Goal: Transaction & Acquisition: Purchase product/service

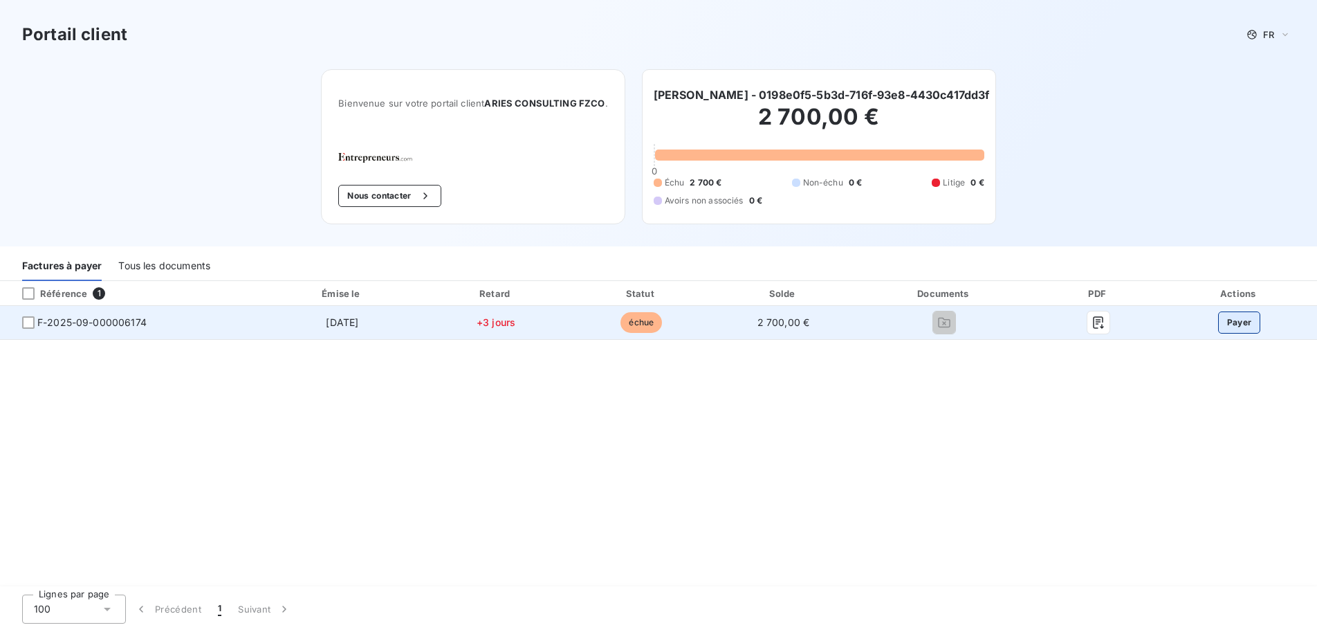
click at [1238, 324] on button "Payer" at bounding box center [1239, 322] width 43 height 22
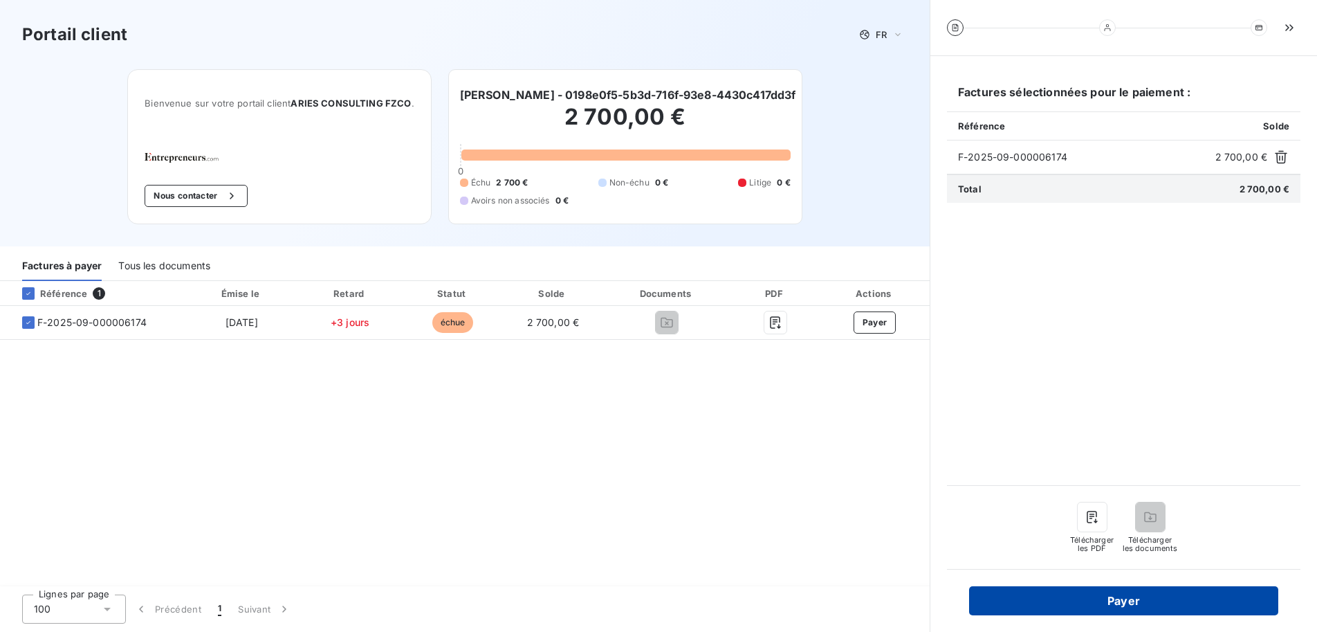
click at [1139, 605] on button "Payer" at bounding box center [1123, 600] width 309 height 29
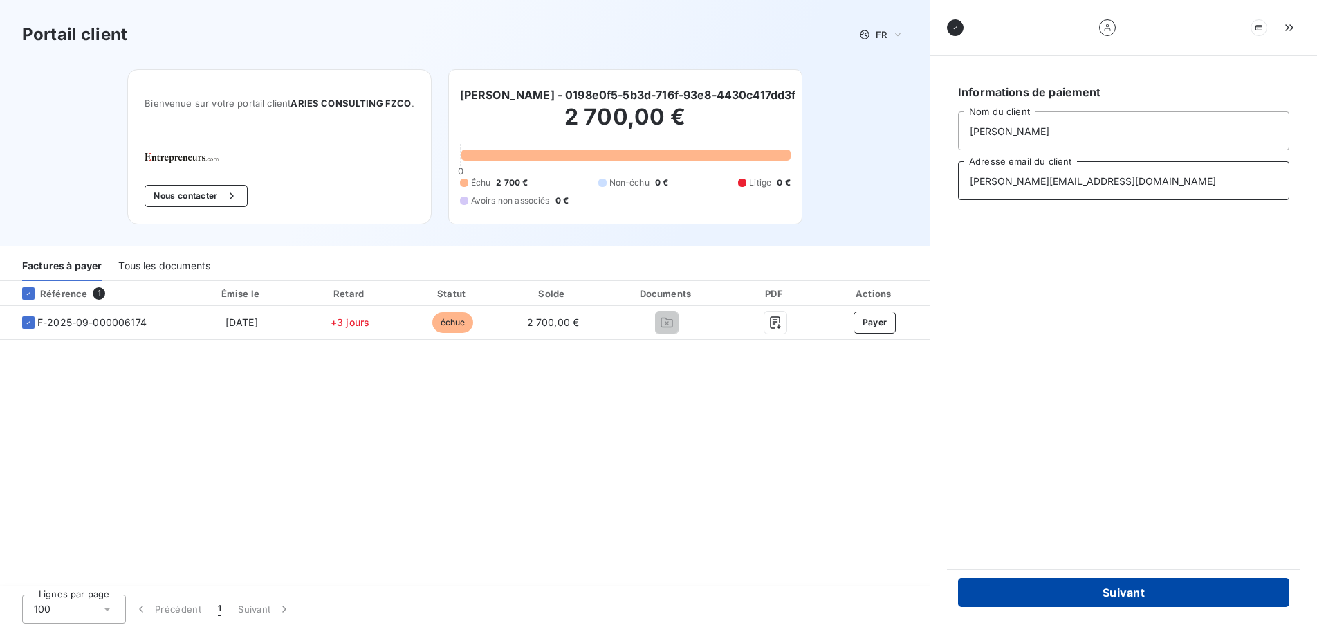
type input "[PERSON_NAME][EMAIL_ADDRESS][DOMAIN_NAME]"
click at [1129, 585] on button "Suivant" at bounding box center [1123, 592] width 331 height 29
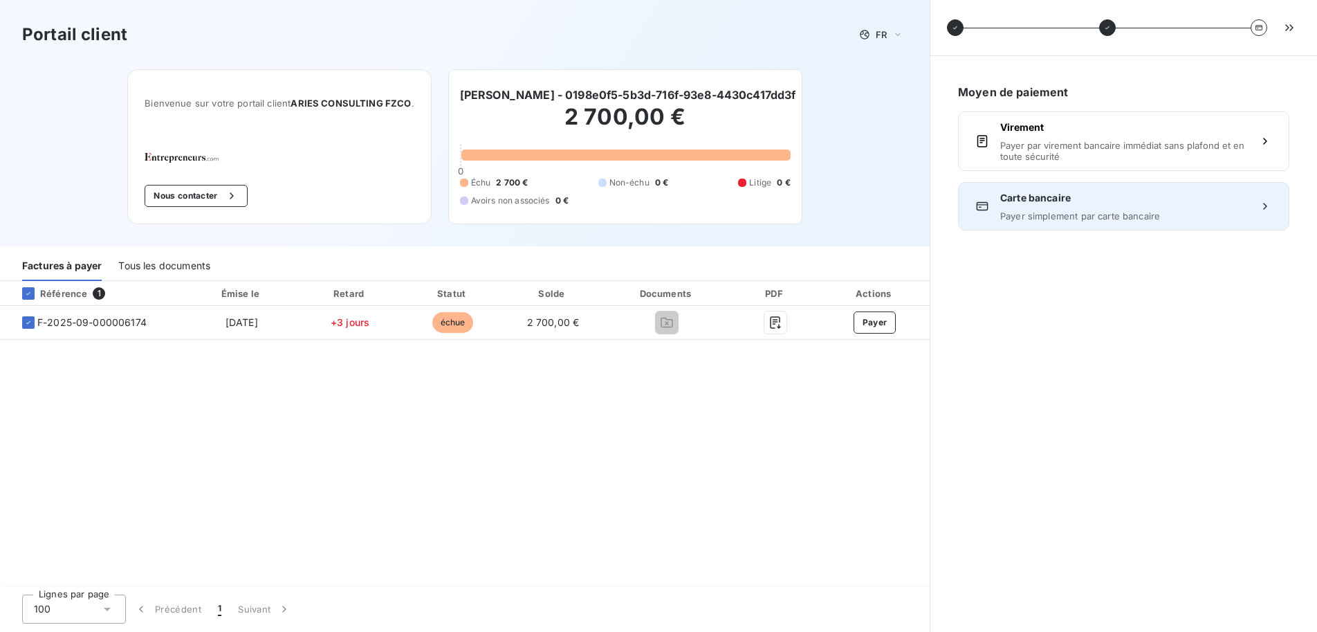
click at [1106, 206] on div "Carte bancaire Payer simplement par carte bancaire" at bounding box center [1123, 206] width 247 height 30
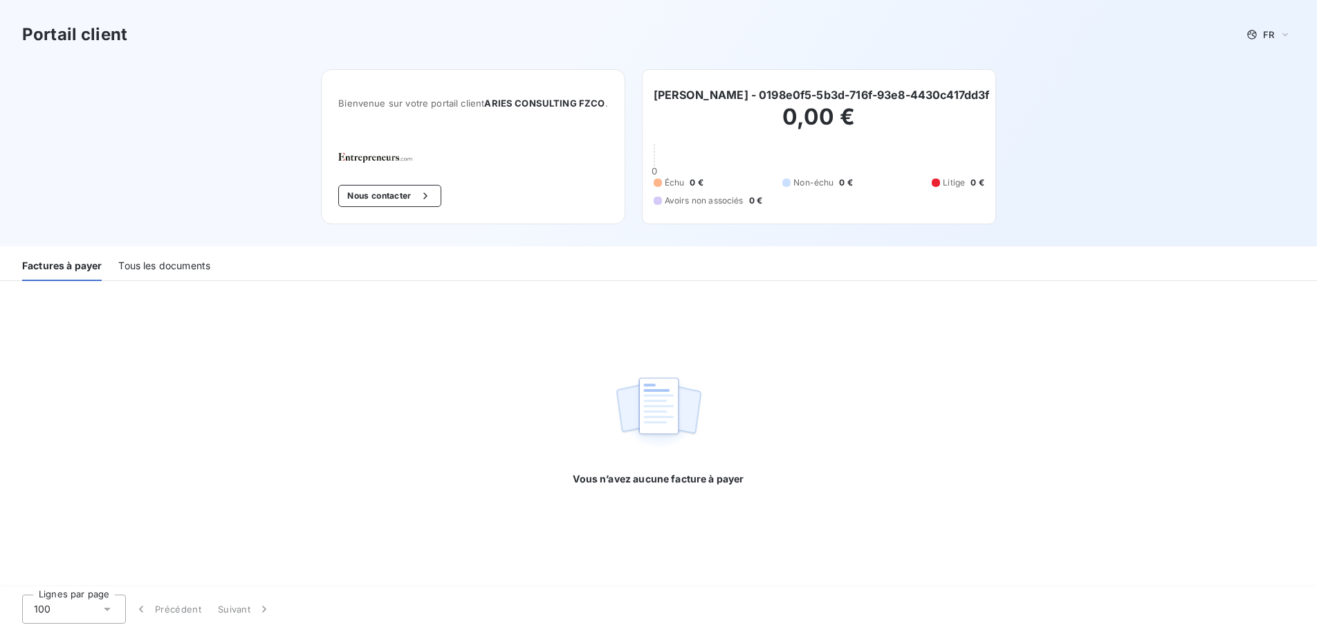
click at [161, 264] on div "Tous les documents" at bounding box center [164, 266] width 92 height 29
